Goal: Find specific page/section: Find specific page/section

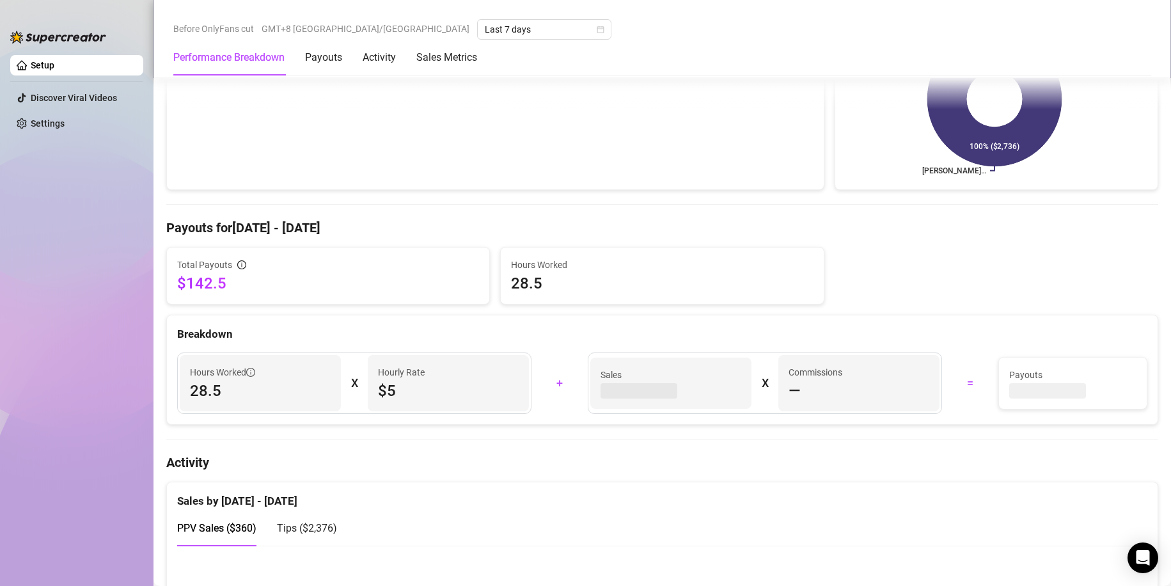
scroll to position [256, 0]
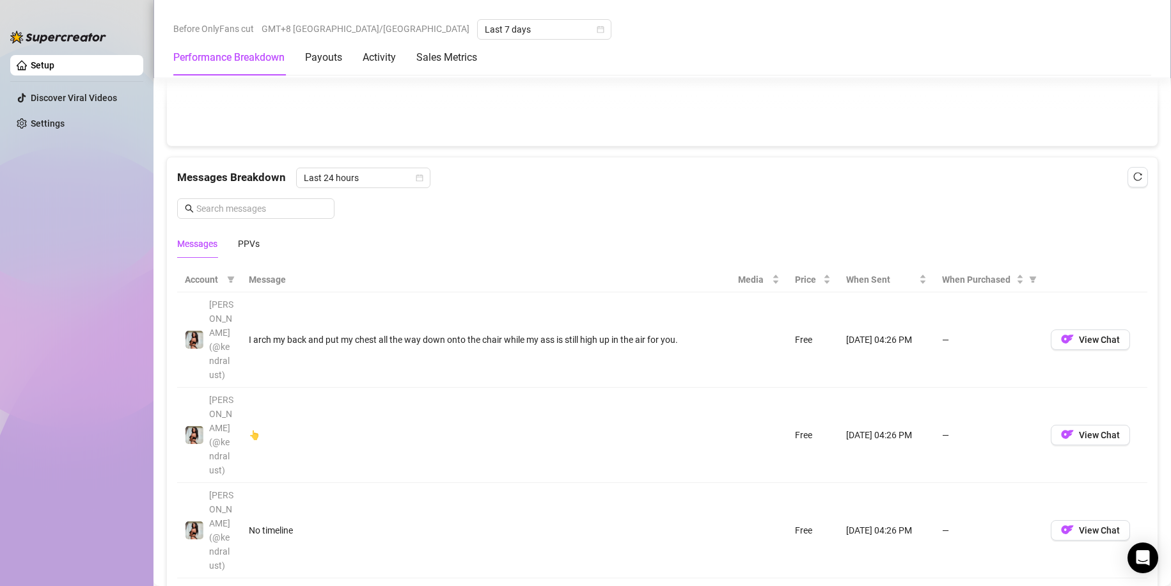
scroll to position [1087, 0]
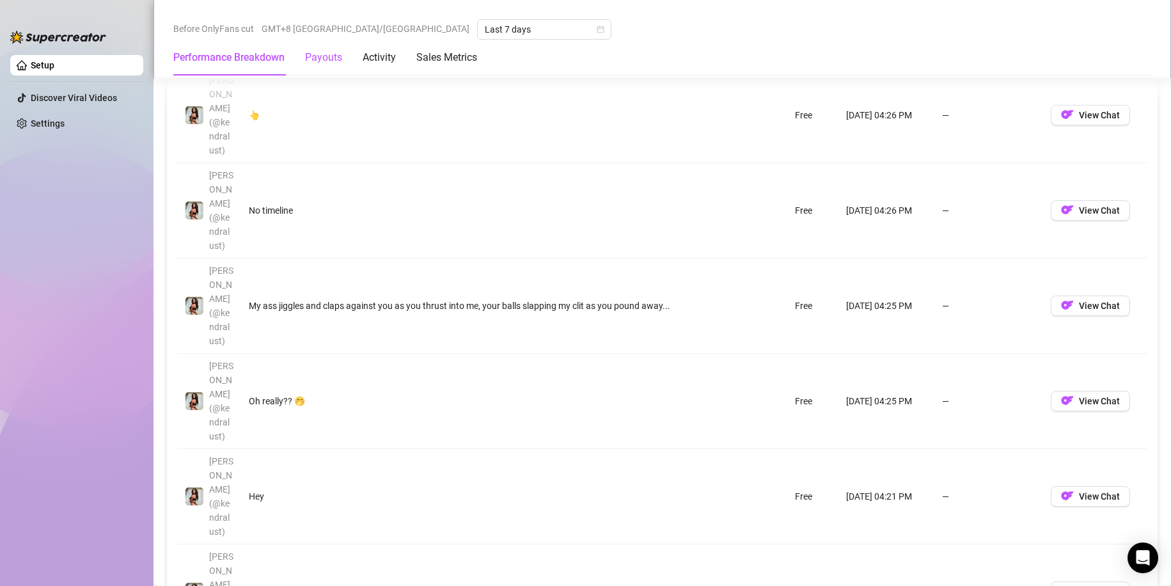
click at [334, 57] on div "Payouts" at bounding box center [323, 57] width 37 height 15
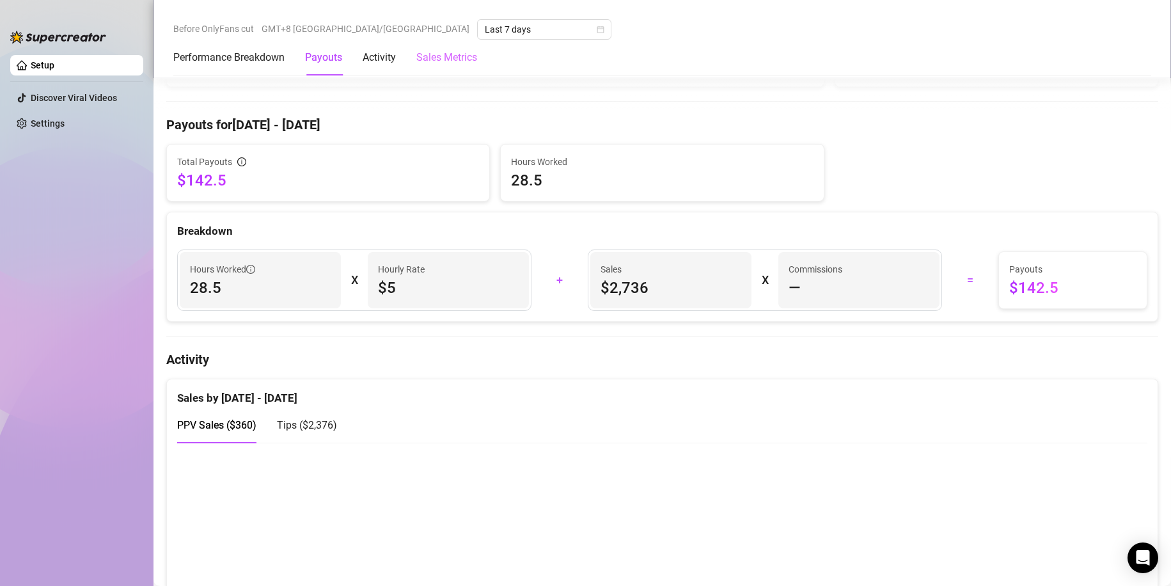
scroll to position [324, 0]
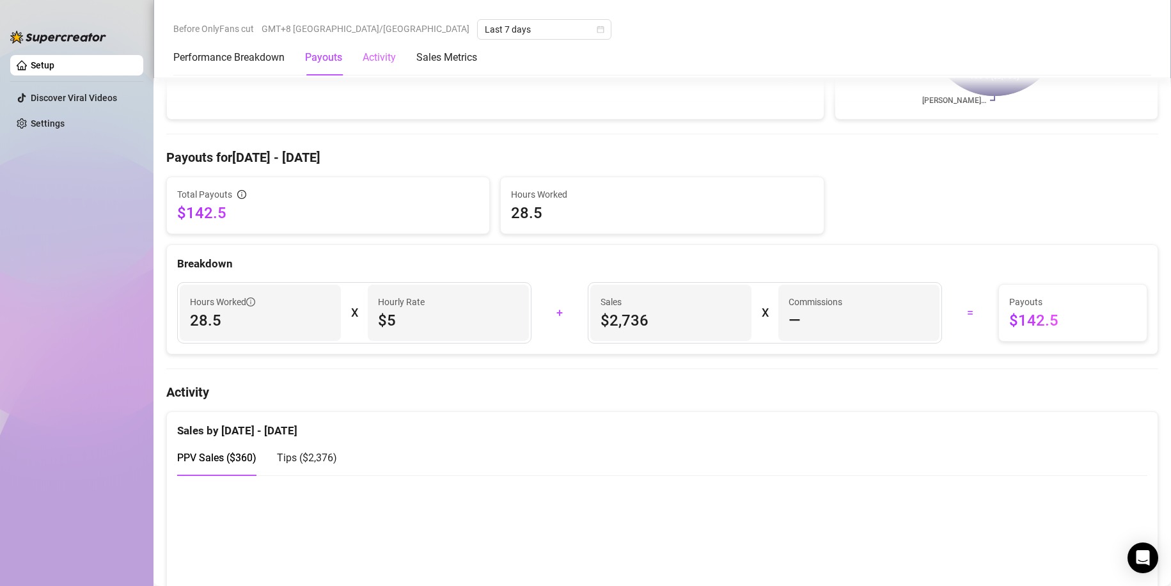
click at [381, 49] on div "Activity" at bounding box center [379, 58] width 33 height 36
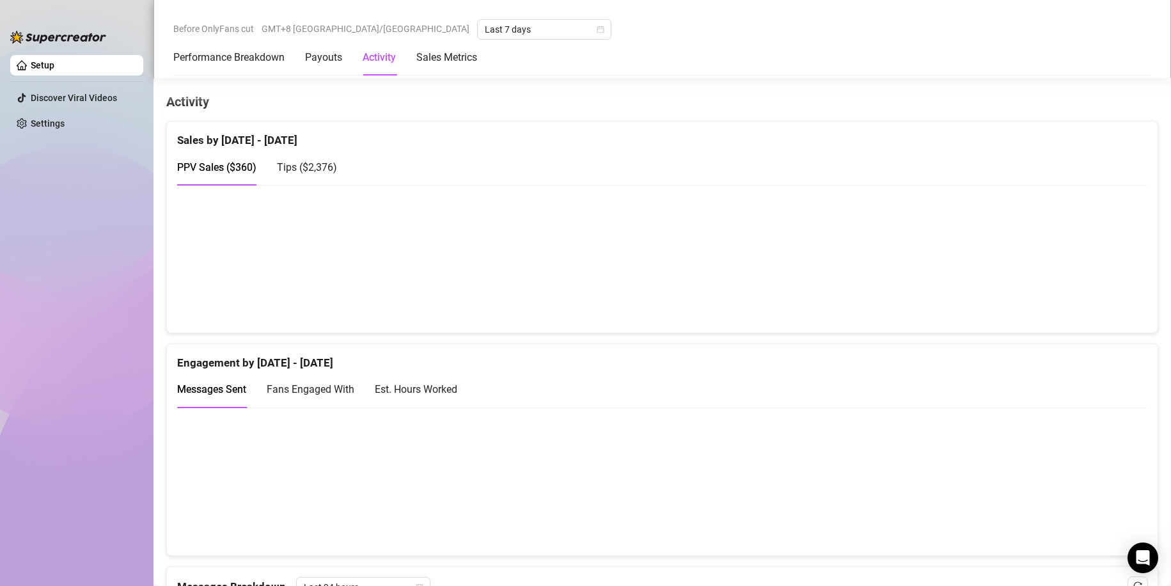
scroll to position [622, 0]
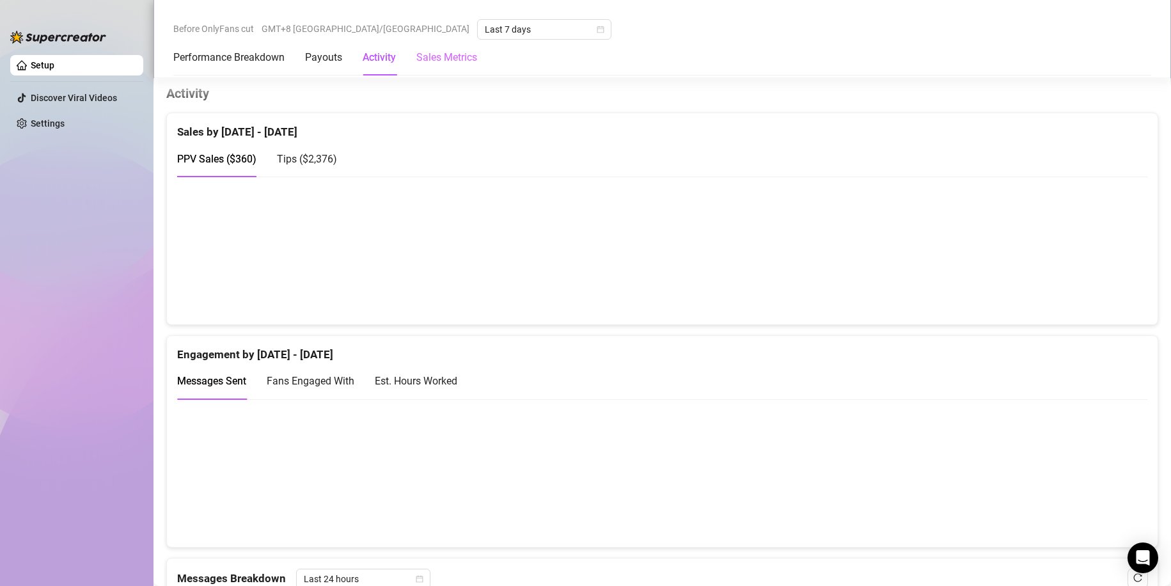
click at [443, 49] on div "Sales Metrics" at bounding box center [446, 58] width 61 height 36
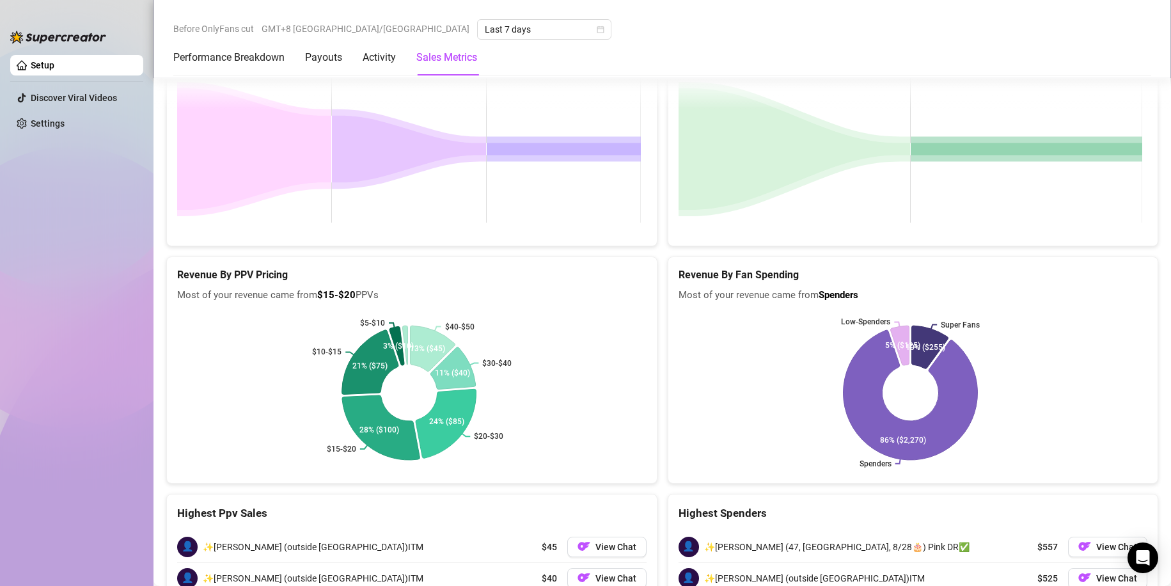
scroll to position [2355, 0]
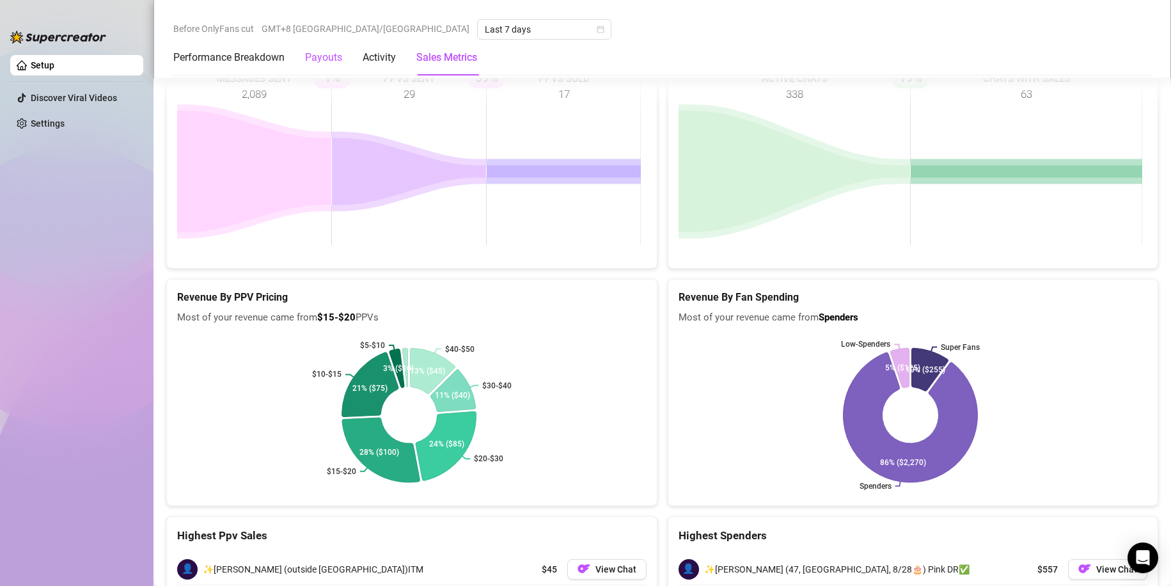
click at [333, 56] on div "Payouts" at bounding box center [323, 57] width 37 height 15
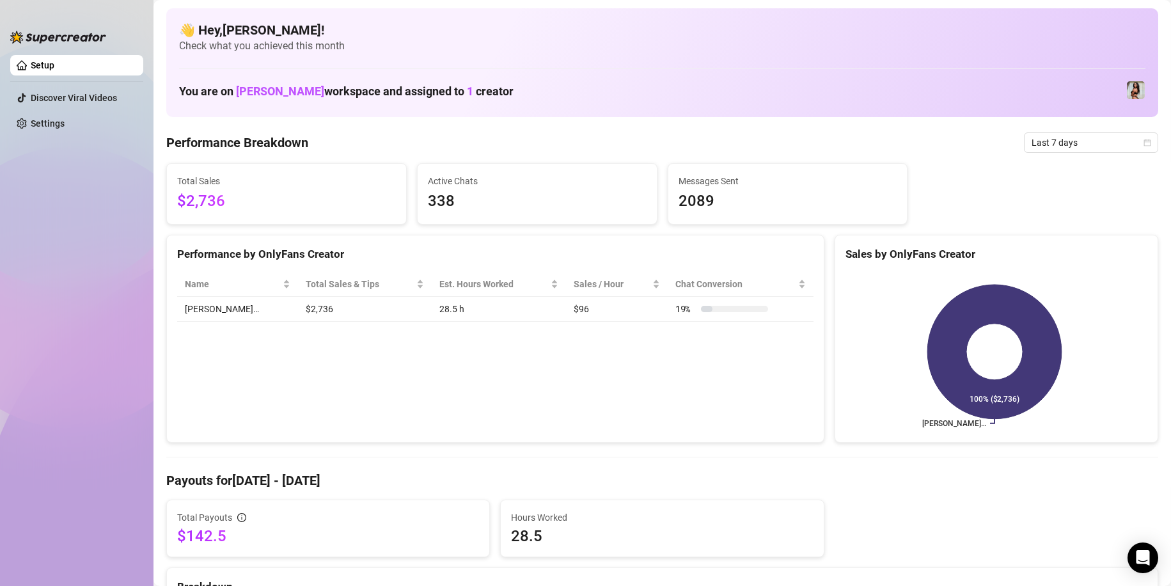
scroll to position [0, 0]
